Goal: Task Accomplishment & Management: Use online tool/utility

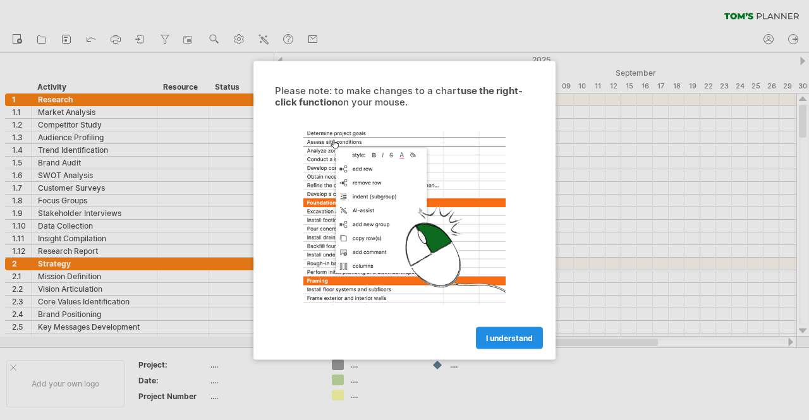
click at [521, 338] on span "I understand" at bounding box center [509, 337] width 47 height 9
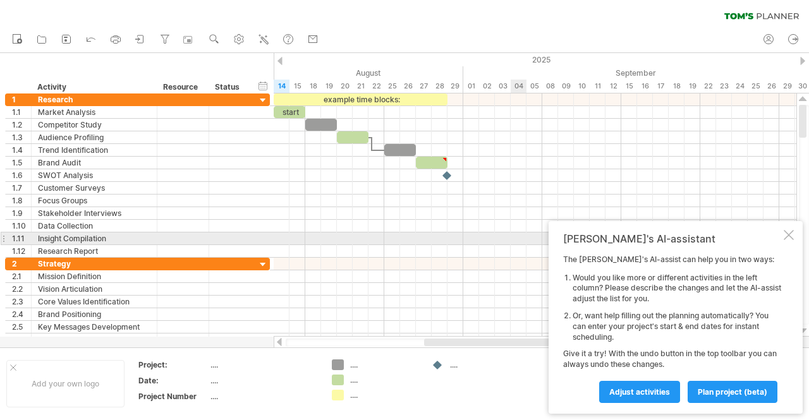
click at [791, 237] on div at bounding box center [789, 235] width 10 height 10
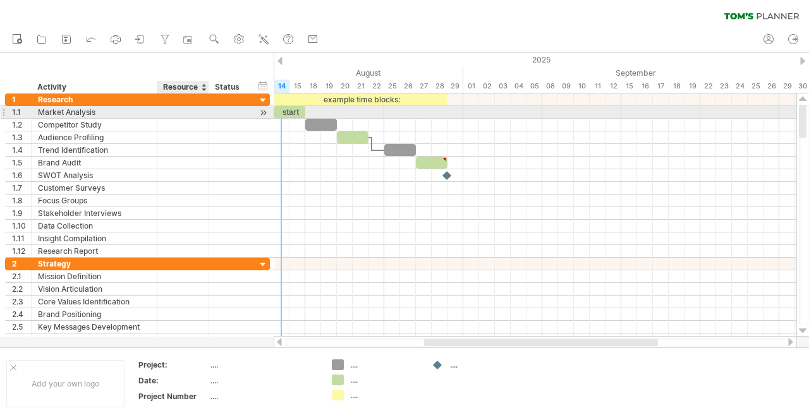
click at [188, 114] on div at bounding box center [183, 112] width 39 height 12
click at [225, 113] on div at bounding box center [230, 112] width 28 height 12
type input "*"
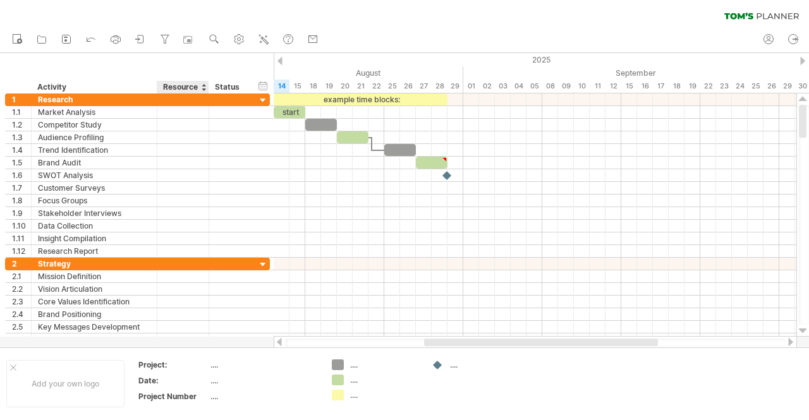
click at [183, 87] on div "Resource" at bounding box center [182, 87] width 39 height 13
click at [183, 87] on input "********" at bounding box center [182, 87] width 39 height 13
type input "***"
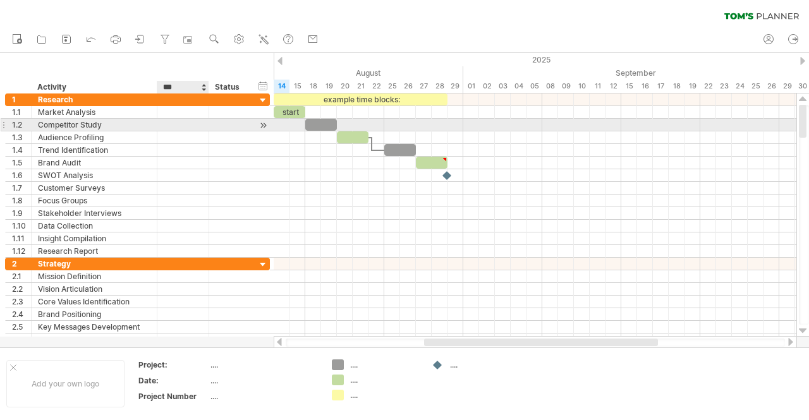
click at [180, 119] on div at bounding box center [183, 125] width 39 height 12
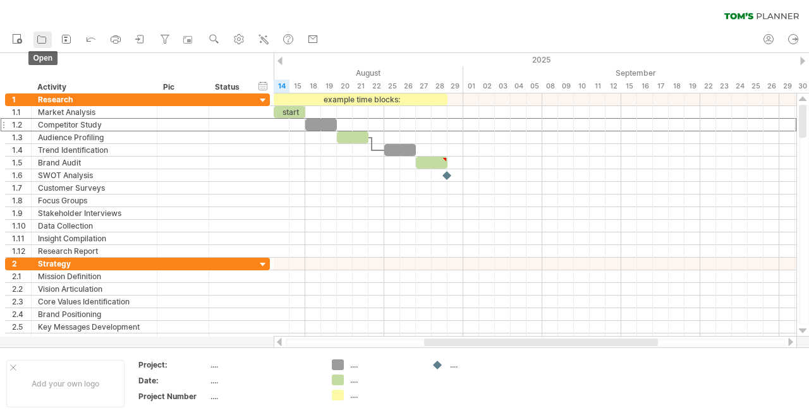
click at [39, 37] on icon at bounding box center [41, 39] width 13 height 13
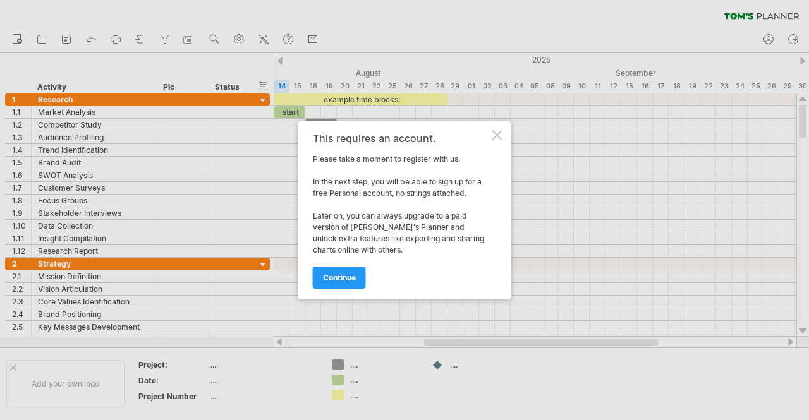
click at [502, 133] on div "This requires an account. Please take a moment to register with us. In the next…" at bounding box center [404, 210] width 213 height 178
click at [497, 133] on div at bounding box center [497, 135] width 10 height 10
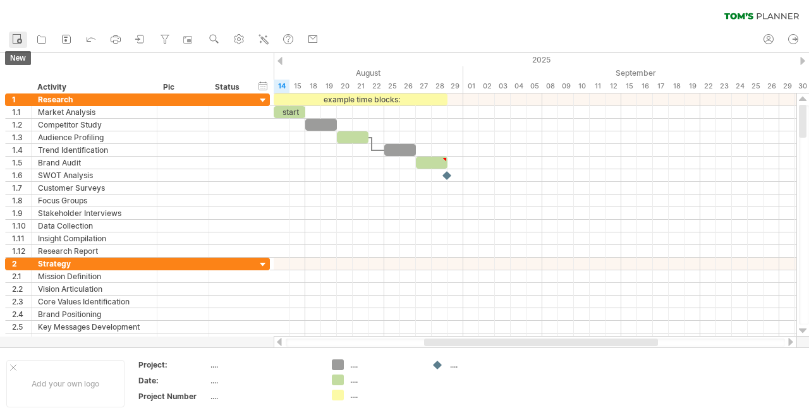
click at [21, 37] on icon at bounding box center [17, 38] width 13 height 13
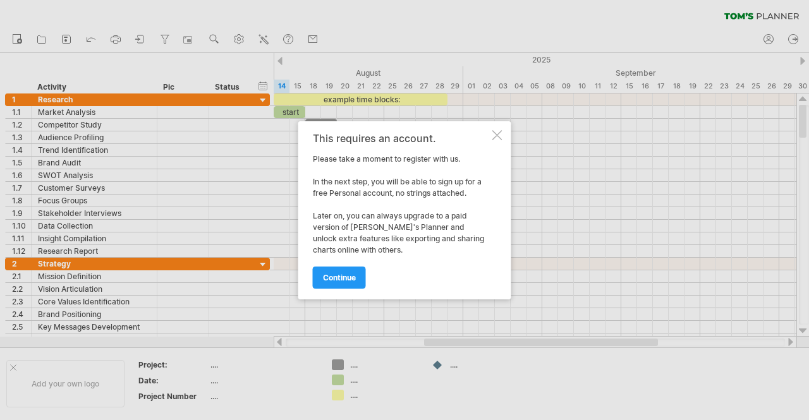
click at [496, 135] on div at bounding box center [497, 135] width 10 height 10
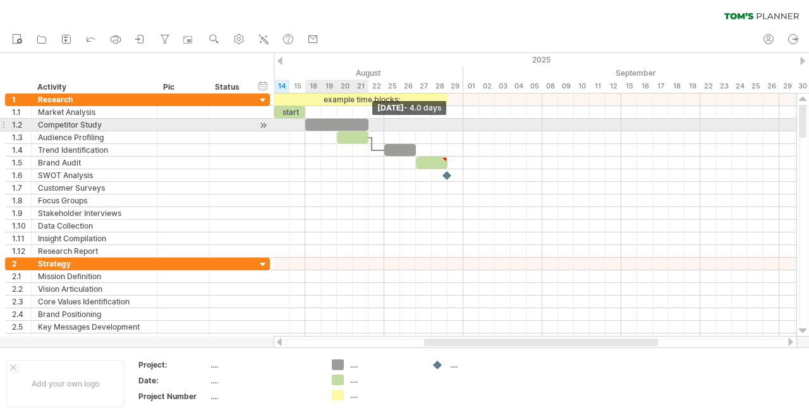
drag, startPoint x: 338, startPoint y: 123, endPoint x: 370, endPoint y: 124, distance: 32.2
click at [370, 124] on span at bounding box center [368, 125] width 5 height 12
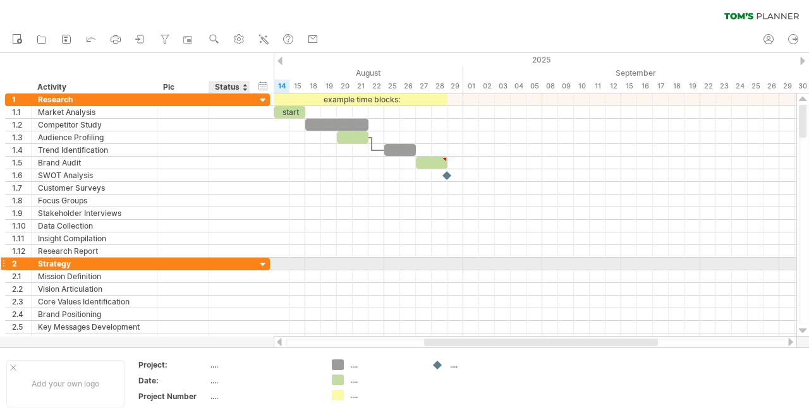
click at [263, 260] on div at bounding box center [263, 265] width 12 height 12
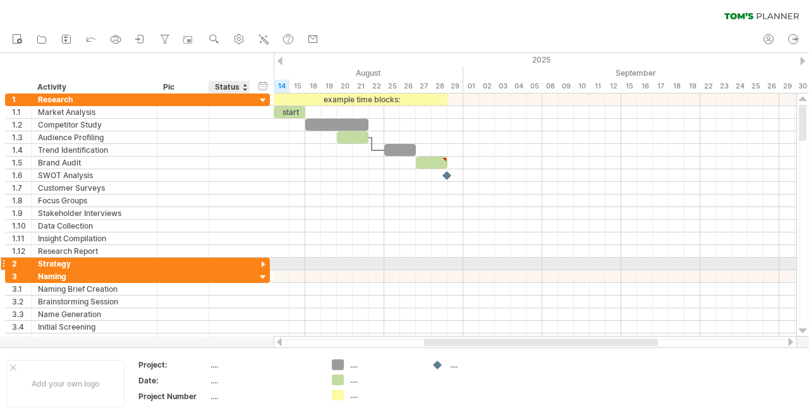
click at [263, 260] on div at bounding box center [263, 265] width 12 height 12
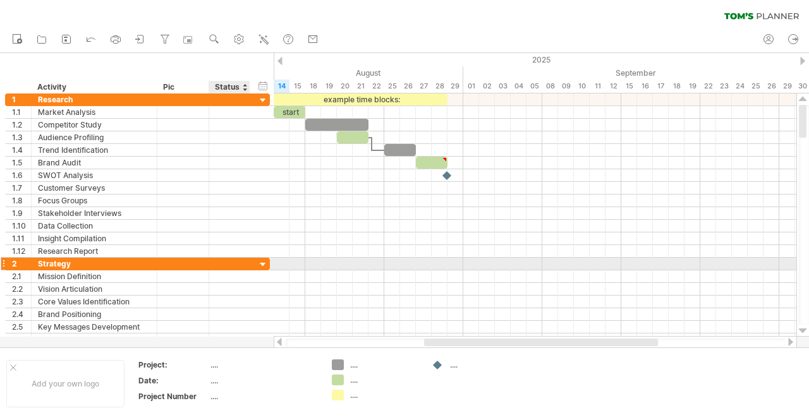
click at [263, 260] on div at bounding box center [263, 265] width 12 height 12
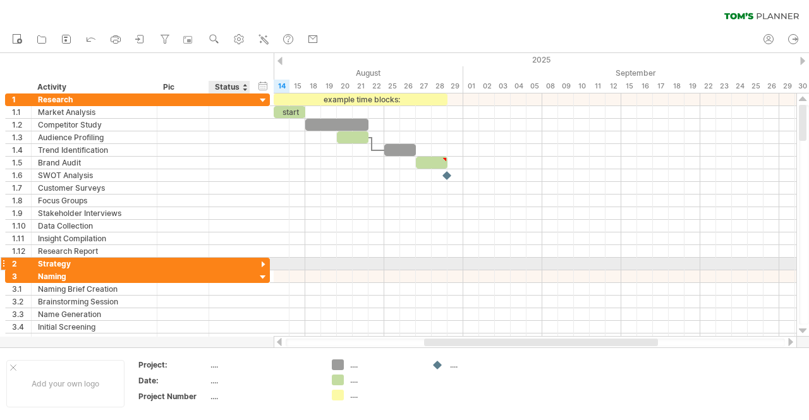
click at [263, 260] on div at bounding box center [263, 265] width 12 height 12
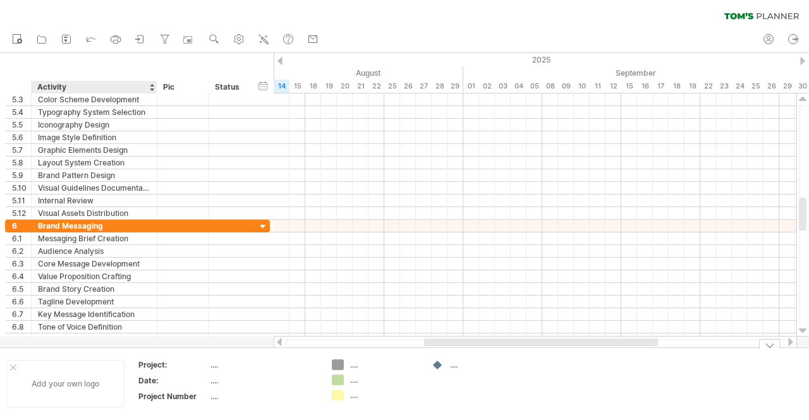
click at [56, 381] on div "Add your own logo" at bounding box center [65, 383] width 118 height 47
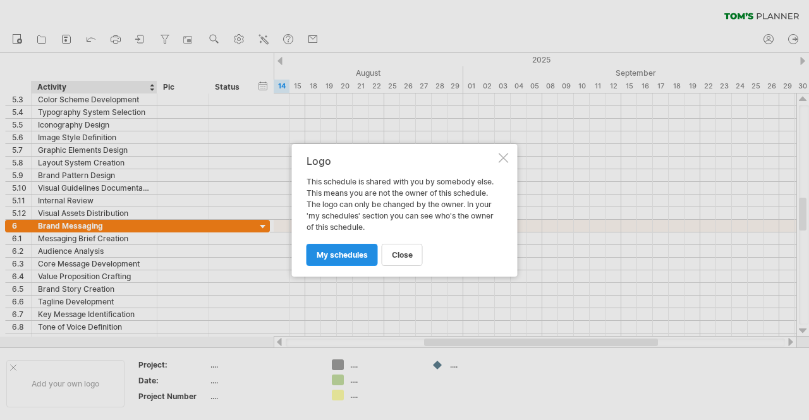
click at [360, 258] on span "my schedules" at bounding box center [342, 254] width 51 height 9
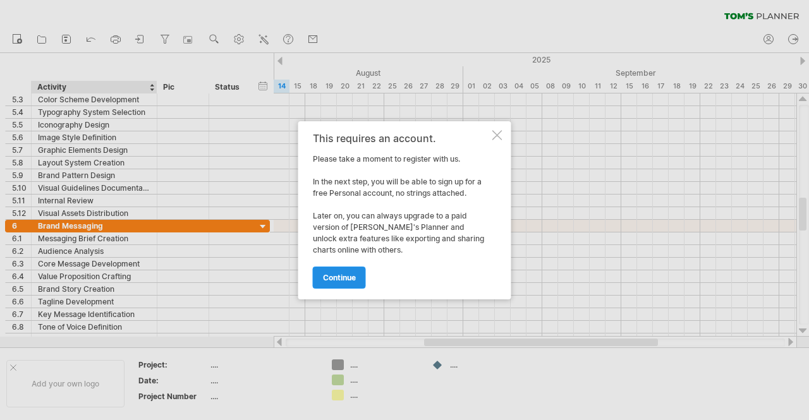
click at [341, 274] on span "continue" at bounding box center [339, 277] width 33 height 9
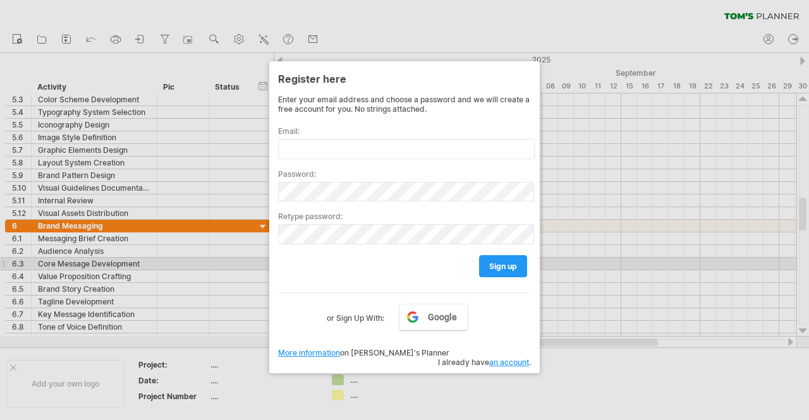
click at [727, 235] on div at bounding box center [404, 210] width 809 height 420
